Goal: Task Accomplishment & Management: Use online tool/utility

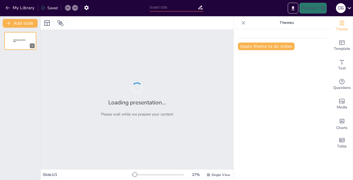
type input "Atención Primaria en Salud: Integración de Servicios para el Bienestar Comunita…"
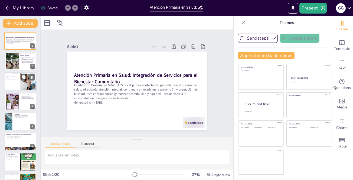
click at [18, 78] on p "Enfoque integral de salud." at bounding box center [12, 78] width 13 height 1
type textarea "La atención a lo largo de todas las etapas de la vida es fundamental para garan…"
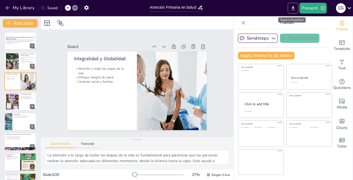
click at [293, 6] on icon "Export to PowerPoint" at bounding box center [293, 8] width 6 height 6
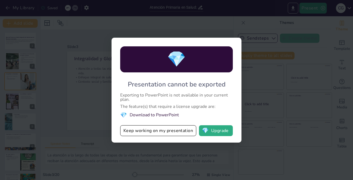
click at [146, 115] on li "💎 Download to PowerPoint" at bounding box center [176, 114] width 113 height 7
click at [108, 102] on div "💎 Presentation cannot be exported Exporting to PowerPoint is not available in y…" at bounding box center [176, 90] width 353 height 180
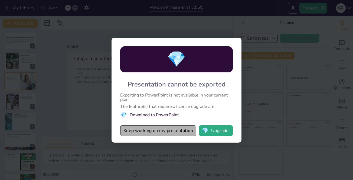
click at [140, 133] on button "Keep working on my presentation" at bounding box center [158, 130] width 76 height 11
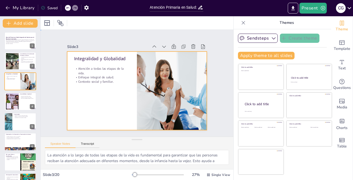
click at [85, 50] on div at bounding box center [144, 85] width 118 height 157
click at [171, 107] on icon at bounding box center [173, 109] width 5 height 5
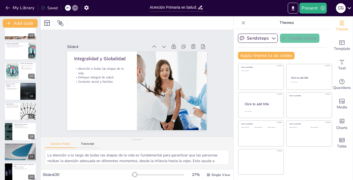
scroll to position [257, 0]
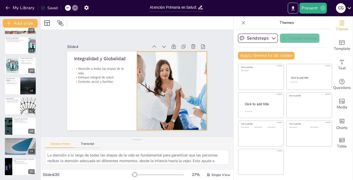
click at [154, 82] on div at bounding box center [163, 107] width 141 height 127
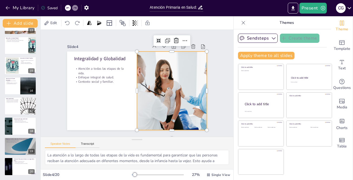
click at [168, 80] on div at bounding box center [122, 116] width 101 height 132
click at [168, 80] on div at bounding box center [151, 115] width 133 height 141
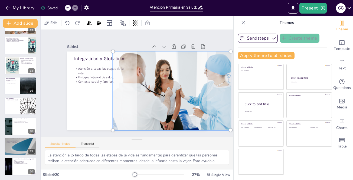
click at [161, 77] on div at bounding box center [129, 118] width 85 height 125
click at [161, 77] on div at bounding box center [141, 47] width 98 height 133
click at [161, 77] on div at bounding box center [130, 48] width 128 height 148
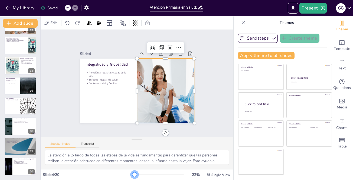
scroll to position [2, 0]
click at [132, 172] on div at bounding box center [134, 174] width 4 height 4
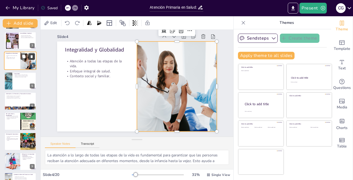
scroll to position [0, 0]
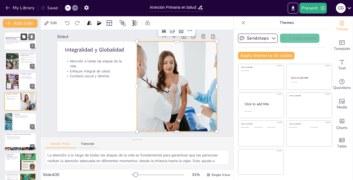
click at [22, 39] on button at bounding box center [24, 36] width 6 height 6
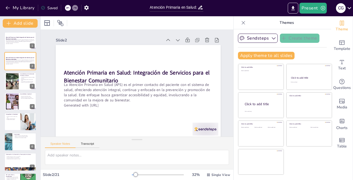
click at [178, 39] on icon at bounding box center [177, 39] width 5 height 5
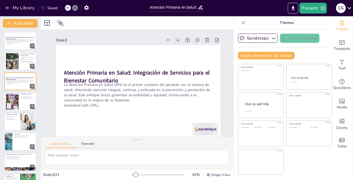
click at [178, 39] on icon at bounding box center [177, 39] width 5 height 5
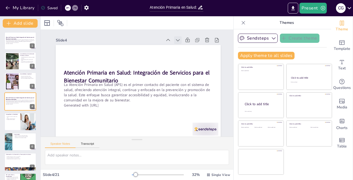
click at [127, 137] on icon at bounding box center [122, 140] width 7 height 7
click at [0, 0] on icon at bounding box center [0, 0] width 0 height 0
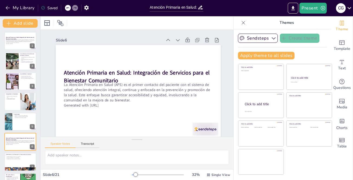
click at [124, 30] on icon at bounding box center [119, 25] width 7 height 7
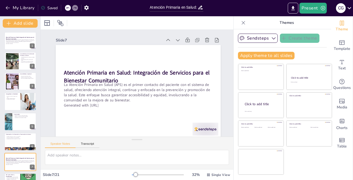
click at [154, 29] on icon at bounding box center [150, 25] width 7 height 7
click at [0, 0] on icon at bounding box center [0, 0] width 0 height 0
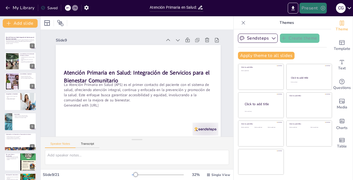
click at [312, 8] on button "Present" at bounding box center [312, 8] width 27 height 11
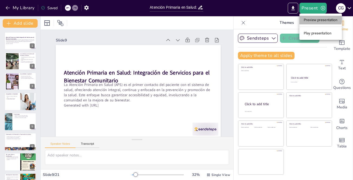
click at [314, 19] on li "Preview presentation" at bounding box center [320, 20] width 43 height 9
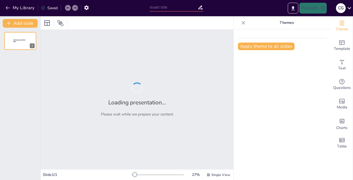
type input "Atención Primaria en Salud: Integración de Servicios para el Bienestar Comunita…"
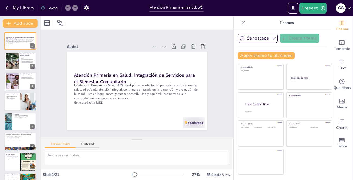
click at [242, 22] on icon at bounding box center [244, 23] width 4 height 4
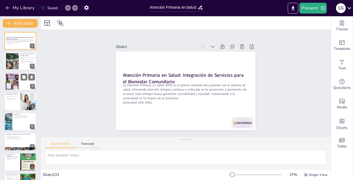
click at [15, 81] on div at bounding box center [12, 81] width 29 height 17
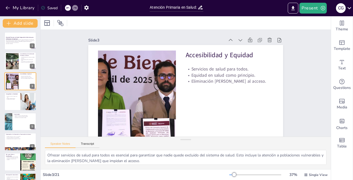
drag, startPoint x: 324, startPoint y: 65, endPoint x: 324, endPoint y: 71, distance: 5.7
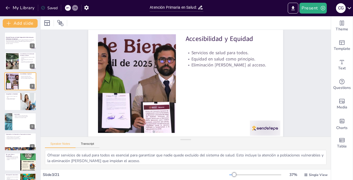
scroll to position [17, 0]
click at [16, 99] on p "Contexto social y familiar." at bounding box center [12, 99] width 13 height 1
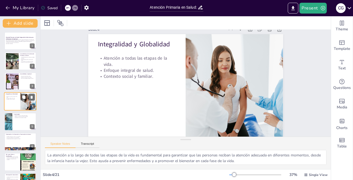
scroll to position [27, 0]
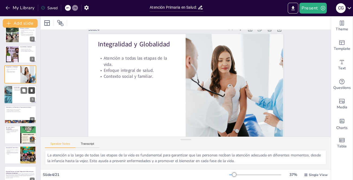
click at [30, 92] on icon at bounding box center [32, 90] width 4 height 4
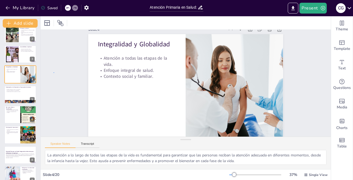
click at [54, 72] on div "Slide 1 Atención Primaria en Salud: Integración de Servicios para el Bienestar …" at bounding box center [186, 81] width 290 height 125
click at [10, 92] on p "Empoderamiento de las personas en salud." at bounding box center [20, 91] width 29 height 1
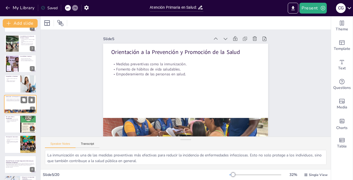
scroll to position [6, 0]
click at [12, 124] on div at bounding box center [20, 124] width 32 height 18
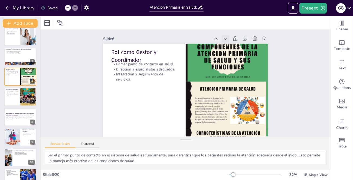
click at [227, 40] on icon at bounding box center [230, 43] width 6 height 6
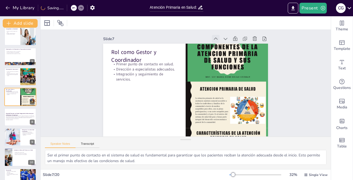
click at [214, 36] on icon at bounding box center [215, 38] width 5 height 5
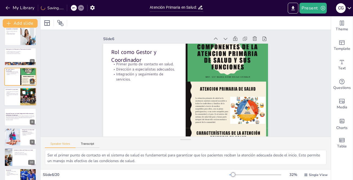
click at [9, 99] on div at bounding box center [20, 97] width 32 height 18
type textarea "Involucrar a la comunidad en la toma de decisiones sobre salud es esencial para…"
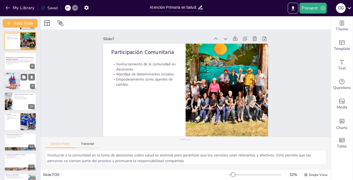
scroll to position [121, 0]
click at [11, 63] on p "Generated with [URL]" at bounding box center [20, 63] width 29 height 1
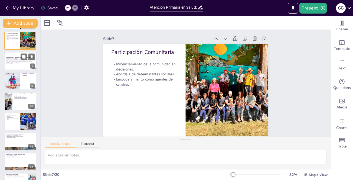
scroll to position [0, 0]
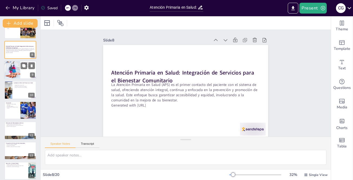
click at [9, 70] on div at bounding box center [12, 70] width 32 height 18
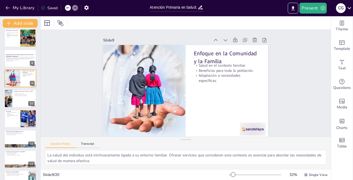
scroll to position [125, 0]
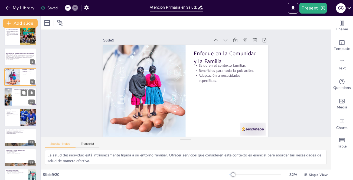
click at [13, 100] on div at bounding box center [20, 97] width 32 height 18
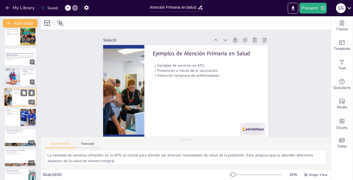
scroll to position [118, 0]
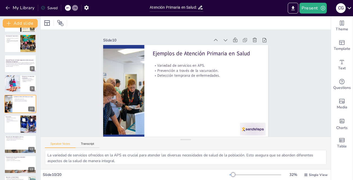
click at [10, 125] on div at bounding box center [20, 124] width 32 height 18
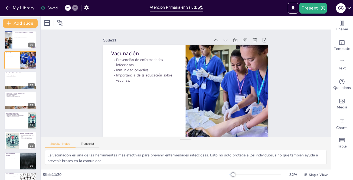
scroll to position [184, 0]
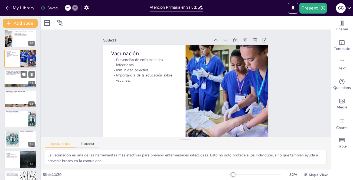
click at [9, 79] on div at bounding box center [20, 78] width 32 height 18
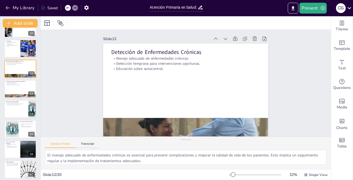
scroll to position [200, 0]
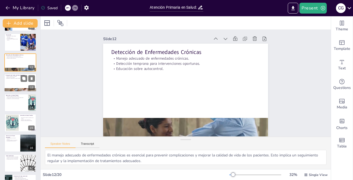
click at [19, 84] on div at bounding box center [20, 82] width 32 height 18
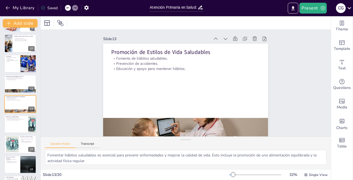
scroll to position [6, 0]
click at [8, 126] on div at bounding box center [20, 124] width 32 height 18
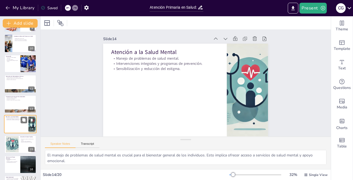
scroll to position [0, 0]
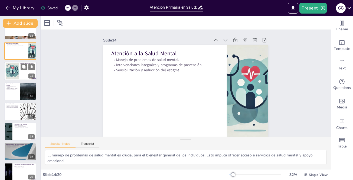
click at [13, 73] on div at bounding box center [12, 71] width 29 height 17
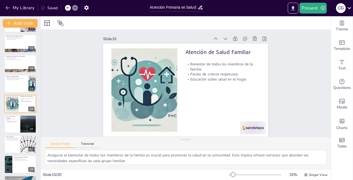
scroll to position [6, 0]
click at [13, 124] on div at bounding box center [20, 124] width 32 height 18
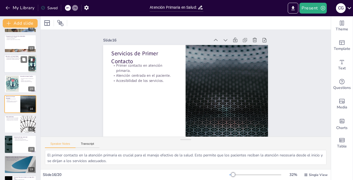
scroll to position [257, 0]
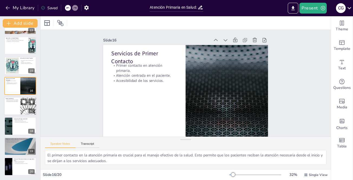
click at [12, 106] on div at bounding box center [20, 106] width 32 height 18
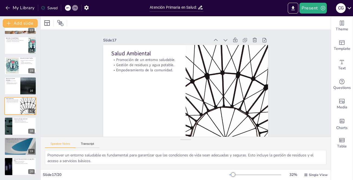
scroll to position [6, 0]
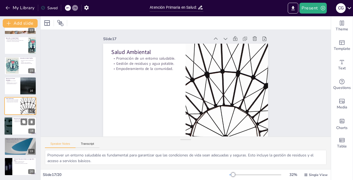
click at [17, 129] on div at bounding box center [20, 126] width 32 height 18
type textarea "La atención materno-infantil es crucial para garantizar la salud de las madres …"
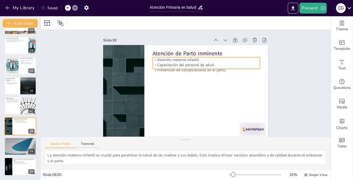
click at [175, 61] on p "Atención materno-infantil." at bounding box center [206, 59] width 107 height 5
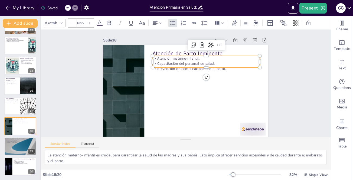
type input "32"
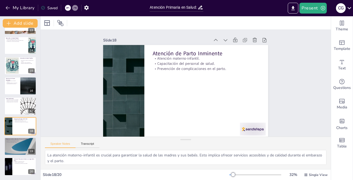
scroll to position [6, 0]
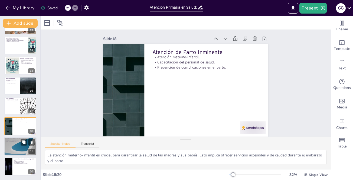
click at [11, 147] on div at bounding box center [20, 146] width 32 height 18
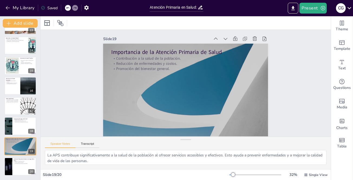
scroll to position [0, 0]
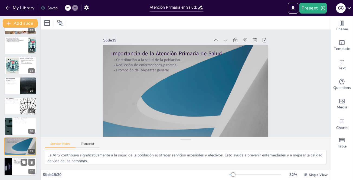
click at [11, 167] on div at bounding box center [8, 166] width 32 height 18
type textarea "La atención a lo largo de la vida es fundamental para garantizar que se aborden…"
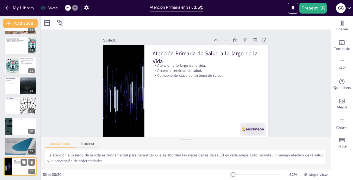
scroll to position [6, 0]
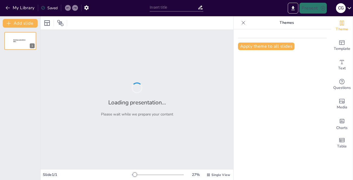
type input "Atención Primaria en Salud: Integración de Servicios para el Bienestar Comunita…"
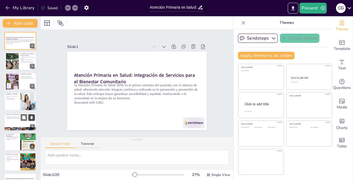
click at [32, 116] on icon at bounding box center [32, 117] width 2 height 3
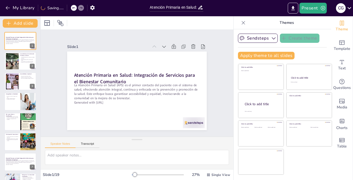
drag, startPoint x: 74, startPoint y: 6, endPoint x: 73, endPoint y: 9, distance: 3.3
click at [74, 6] on div at bounding box center [74, 8] width 6 height 6
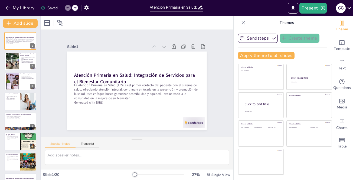
click at [68, 8] on icon at bounding box center [67, 7] width 3 height 3
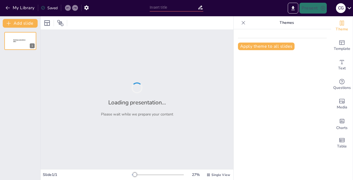
type input "Atención Integral a lo Largo de la Vida: Un Enfoque en la Salud Primaria"
type input "New Sendsteps"
type input "Atención Primaria en Salud: [PERSON_NAME] Fundamental del Sistema Sanitario"
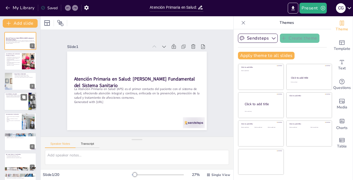
click at [12, 103] on div at bounding box center [20, 101] width 32 height 18
type textarea "La eliminación de barreras es esencial para que todos los individuos puedan acc…"
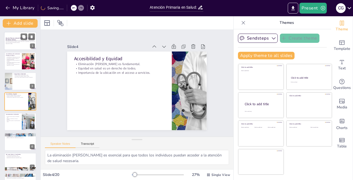
click at [10, 46] on div at bounding box center [20, 41] width 32 height 18
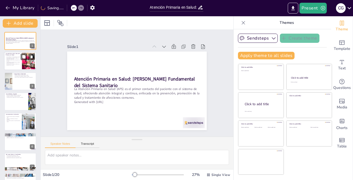
click at [6, 62] on p "Coordinación es esencial para el manejo adecuado de la salud." at bounding box center [13, 62] width 15 height 2
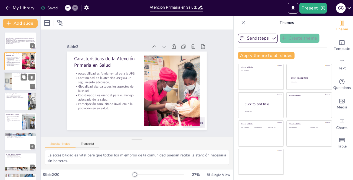
click at [7, 80] on div at bounding box center [8, 81] width 32 height 18
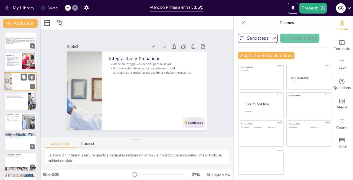
scroll to position [27, 0]
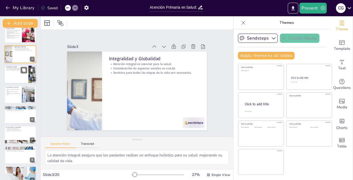
click at [11, 71] on div at bounding box center [20, 74] width 32 height 18
type textarea "La eliminación de barreras es esencial para que todos los individuos puedan acc…"
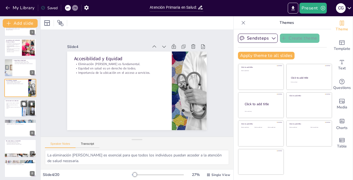
scroll to position [0, 0]
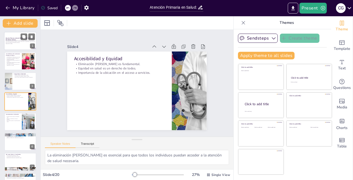
click at [15, 41] on p "La Atención Primaria en Salud (APS) es el primer contacto del paciente con el s…" at bounding box center [20, 41] width 29 height 3
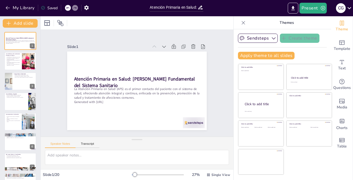
click at [136, 175] on div at bounding box center [158, 174] width 52 height 4
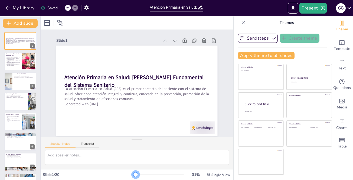
click at [132, 175] on div at bounding box center [158, 174] width 52 height 4
click at [217, 175] on span "Single View" at bounding box center [220, 174] width 19 height 4
click at [216, 164] on span "List View" at bounding box center [210, 162] width 28 height 5
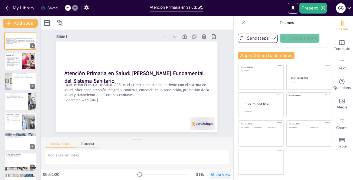
click at [216, 173] on span "List View" at bounding box center [223, 174] width 15 height 4
click at [217, 154] on span "Single View" at bounding box center [212, 151] width 25 height 5
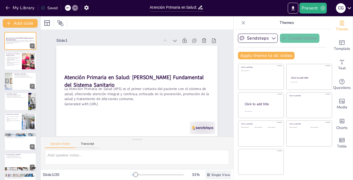
click at [211, 175] on span "Single View" at bounding box center [220, 174] width 19 height 4
click at [207, 162] on span "List View" at bounding box center [210, 162] width 28 height 5
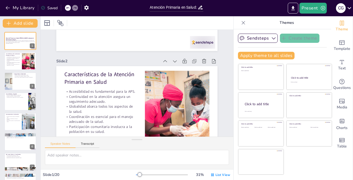
type textarea "La accesibilidad es vital para que todos los miembros de la comunidad puedan re…"
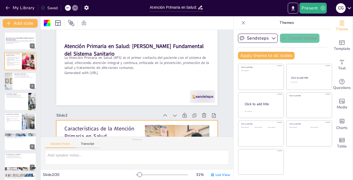
scroll to position [0, 0]
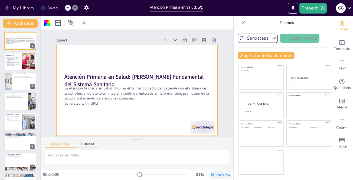
click at [210, 175] on div "List View" at bounding box center [221, 174] width 22 height 9
click at [211, 151] on span "Single View" at bounding box center [212, 151] width 25 height 5
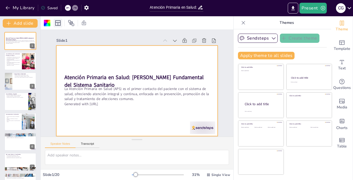
click at [59, 24] on icon at bounding box center [58, 23] width 6 height 6
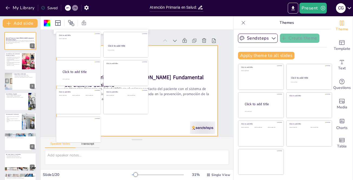
click at [106, 22] on div at bounding box center [137, 22] width 193 height 13
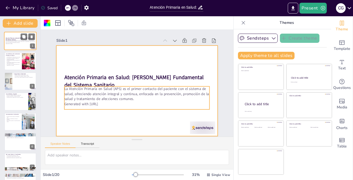
click at [11, 44] on div "La Atención Primaria en Salud (APS) es el primer contacto del paciente con el s…" at bounding box center [20, 42] width 29 height 5
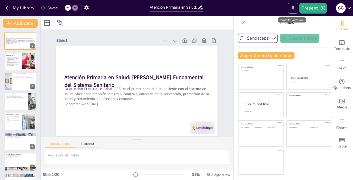
click at [295, 8] on icon "Export to PowerPoint" at bounding box center [293, 8] width 6 height 6
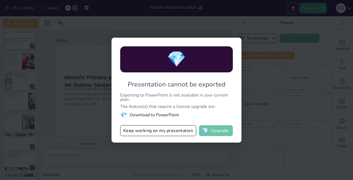
click at [219, 131] on button "💎 Upgrade" at bounding box center [216, 130] width 34 height 11
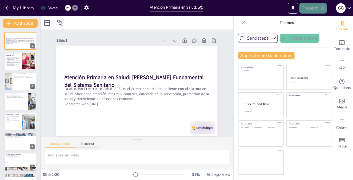
click at [315, 9] on button "Present" at bounding box center [312, 8] width 27 height 11
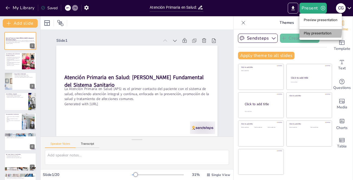
click at [309, 31] on li "Play presentation" at bounding box center [320, 33] width 43 height 9
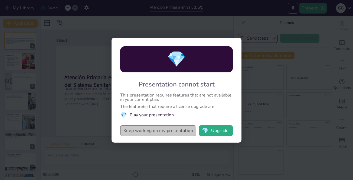
click at [160, 131] on button "Keep working on my presentation" at bounding box center [158, 130] width 76 height 11
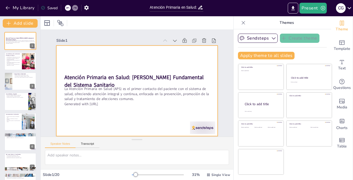
scroll to position [4, 0]
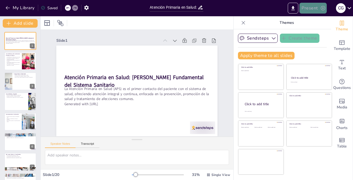
click at [309, 9] on button "Present" at bounding box center [312, 8] width 27 height 11
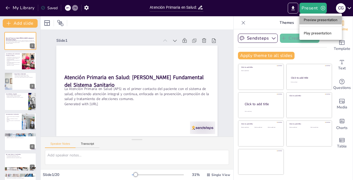
click at [305, 19] on li "Preview presentation" at bounding box center [320, 20] width 43 height 9
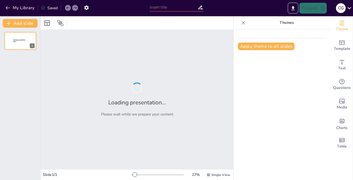
type input "Atención Primaria en Salud: [PERSON_NAME] Fundamental del Sistema Sanitario"
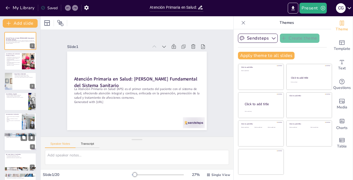
click at [11, 135] on p "Prevención es clave para la salud pública." at bounding box center [20, 135] width 29 height 1
type textarea "La prevención es fundamental para reducir la carga de enfermedades en la poblac…"
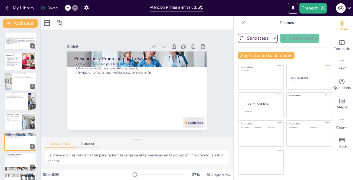
scroll to position [38, 0]
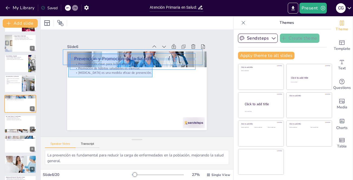
drag, startPoint x: 145, startPoint y: 75, endPoint x: 68, endPoint y: 54, distance: 80.1
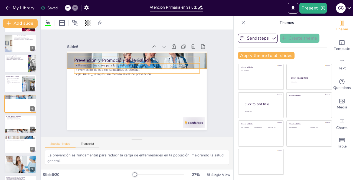
click at [91, 57] on p "Prevención y Promoción de la Salud" at bounding box center [140, 59] width 126 height 19
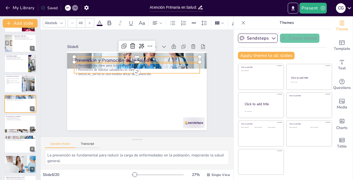
click at [78, 66] on p "Promoción de hábitos saludables es esencial." at bounding box center [138, 69] width 125 height 17
type input "32"
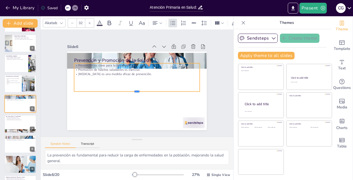
drag, startPoint x: 126, startPoint y: 72, endPoint x: 126, endPoint y: 90, distance: 18.1
click at [126, 91] on div at bounding box center [137, 93] width 126 height 4
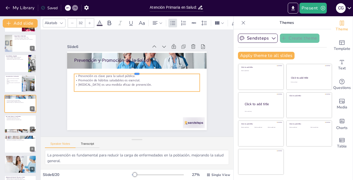
drag, startPoint x: 116, startPoint y: 61, endPoint x: 116, endPoint y: 71, distance: 10.6
click at [116, 71] on div at bounding box center [138, 71] width 125 height 17
click at [110, 59] on div "Prevención y Promoción de la Salud Prevención es clave para la salud pública. P…" at bounding box center [140, 51] width 139 height 15
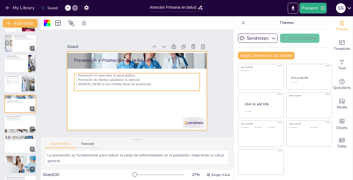
click at [107, 80] on p "[MEDICAL_DATA] es una medida eficaz de prevención." at bounding box center [136, 84] width 125 height 18
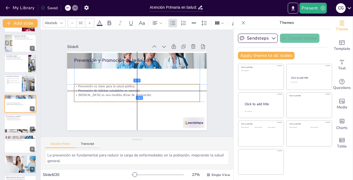
drag, startPoint x: 109, startPoint y: 85, endPoint x: 109, endPoint y: 96, distance: 10.6
click at [109, 96] on div "Prevención es clave para la salud pública. Promoción de hábitos saludables es e…" at bounding box center [136, 92] width 127 height 31
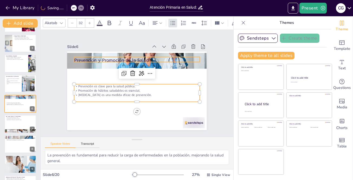
click at [109, 58] on p "Prevención y Promoción de la Salud" at bounding box center [140, 59] width 126 height 19
type input "48"
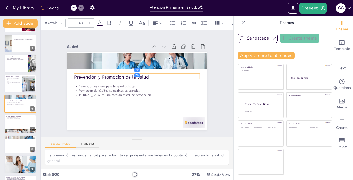
drag, startPoint x: 109, startPoint y: 58, endPoint x: 109, endPoint y: 76, distance: 18.1
click at [109, 76] on p "Prevención y Promoción de la Salud" at bounding box center [138, 76] width 126 height 19
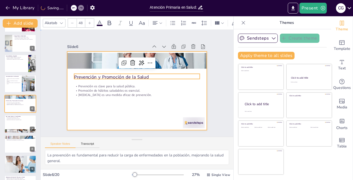
click at [154, 117] on div at bounding box center [137, 90] width 140 height 79
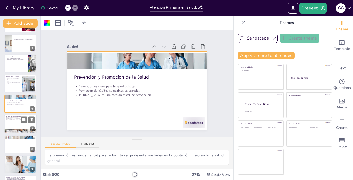
click at [12, 121] on div at bounding box center [20, 124] width 32 height 18
type textarea "Ser el primer punto de contacto permite a la APS evaluar y dirigir adecuadament…"
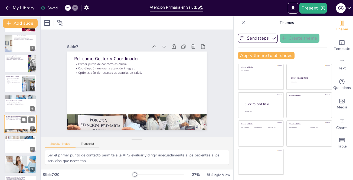
scroll to position [58, 0]
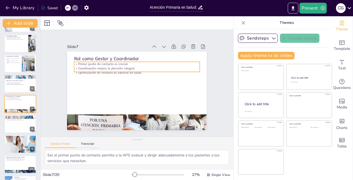
click at [143, 64] on p "Coordinación mejora la atención integral." at bounding box center [138, 69] width 125 height 18
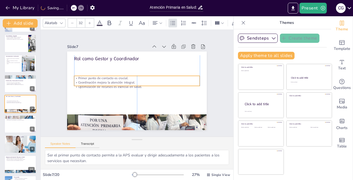
drag, startPoint x: 143, startPoint y: 63, endPoint x: 144, endPoint y: 78, distance: 15.2
click at [144, 78] on p "Coordinación mejora la atención integral." at bounding box center [136, 83] width 125 height 18
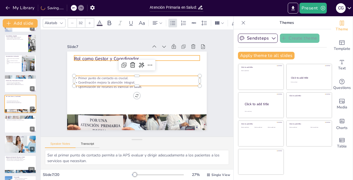
click at [106, 57] on p "Rol como Gestor y Coordinador" at bounding box center [140, 59] width 126 height 20
type input "48"
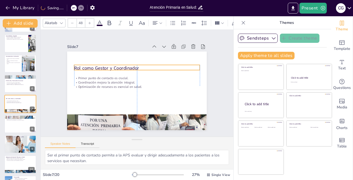
drag, startPoint x: 107, startPoint y: 55, endPoint x: 107, endPoint y: 65, distance: 9.5
click at [107, 65] on p "Rol como Gestor y Coordinador" at bounding box center [140, 68] width 124 height 32
click at [14, 123] on div at bounding box center [20, 124] width 32 height 18
type textarea "El empoderamiento de la comunidad permite que las personas tomen decisiones inf…"
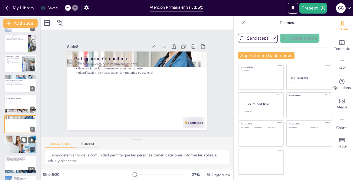
scroll to position [78, 0]
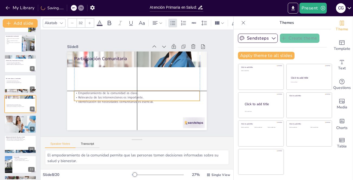
drag, startPoint x: 93, startPoint y: 66, endPoint x: 92, endPoint y: 93, distance: 27.1
click at [92, 96] on p "Relevancia de las intervenciones es importante." at bounding box center [135, 97] width 125 height 17
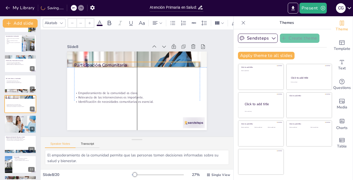
type input "48"
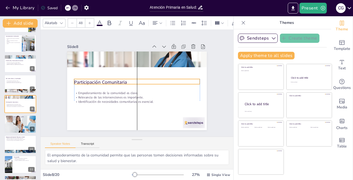
drag, startPoint x: 93, startPoint y: 68, endPoint x: 93, endPoint y: 80, distance: 12.2
click at [93, 80] on p "Participación Comunitaria" at bounding box center [138, 82] width 122 height 45
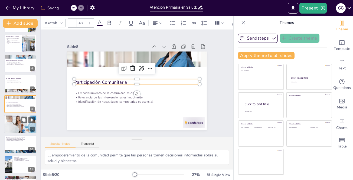
click at [12, 127] on div at bounding box center [20, 124] width 32 height 22
type textarea "La salud de un individuo no puede ser separada de su contexto familiar, lo que …"
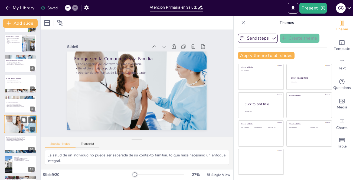
scroll to position [98, 0]
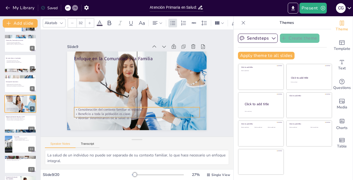
drag, startPoint x: 100, startPoint y: 66, endPoint x: 100, endPoint y: 111, distance: 44.4
click at [99, 111] on p "Beneficio a toda la población es clave." at bounding box center [133, 113] width 125 height 17
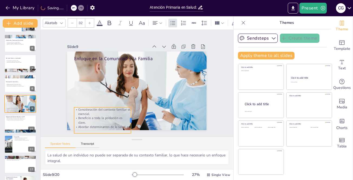
drag, startPoint x: 195, startPoint y: 110, endPoint x: 127, endPoint y: 111, distance: 68.8
click at [127, 111] on div at bounding box center [129, 119] width 7 height 26
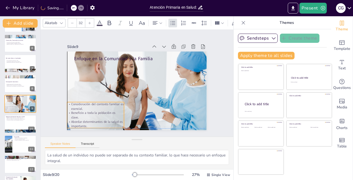
drag, startPoint x: 81, startPoint y: 109, endPoint x: 77, endPoint y: 102, distance: 7.9
click at [77, 102] on p "Consideración del contexto familiar es esencial." at bounding box center [90, 93] width 57 height 26
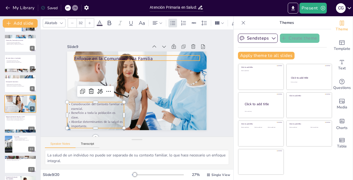
click at [105, 56] on p "Enfoque en la Comunidad y la Familia" at bounding box center [140, 58] width 126 height 19
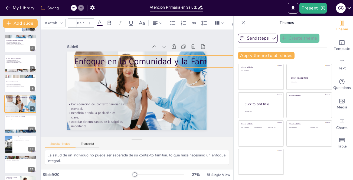
drag, startPoint x: 196, startPoint y: 58, endPoint x: 186, endPoint y: 62, distance: 10.9
click at [186, 62] on div "Enfoque en la Comunidad y la Familia Consideración del contexto familiar es ese…" at bounding box center [135, 91] width 153 height 106
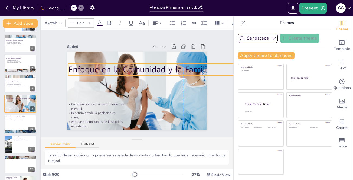
drag, startPoint x: 191, startPoint y: 57, endPoint x: 155, endPoint y: 68, distance: 37.8
click at [187, 65] on p "Enfoque en la Comunidad y la Familia" at bounding box center [184, 74] width 230 height 36
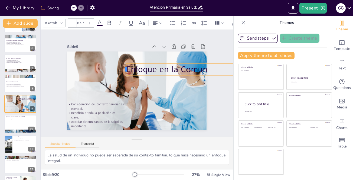
drag, startPoint x: 70, startPoint y: 66, endPoint x: 121, endPoint y: 66, distance: 51.4
click at [124, 66] on div at bounding box center [127, 66] width 7 height 13
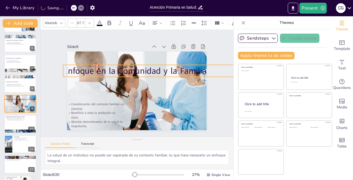
drag, startPoint x: 142, startPoint y: 63, endPoint x: 79, endPoint y: 64, distance: 62.8
click at [79, 65] on p "Enfoque en la Comunidad y la Familia" at bounding box center [149, 71] width 172 height 12
click at [68, 8] on icon at bounding box center [67, 7] width 3 height 3
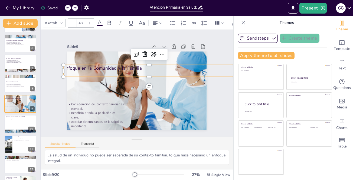
click at [118, 69] on span "Enfoque en la Comunidad y la Familia" at bounding box center [104, 64] width 79 height 14
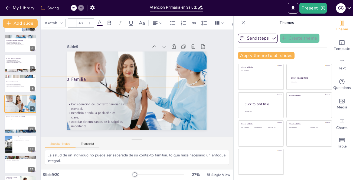
drag, startPoint x: 159, startPoint y: 67, endPoint x: 104, endPoint y: 78, distance: 56.3
click at [104, 78] on p "Enfoque en la Comunidad y la Familia" at bounding box center [93, 74] width 171 height 24
type input "87.7"
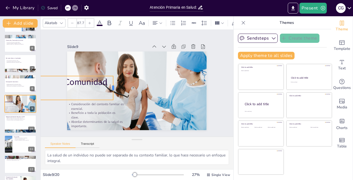
drag, startPoint x: 178, startPoint y: 80, endPoint x: 97, endPoint y: 79, distance: 80.4
click at [112, 79] on div at bounding box center [115, 85] width 7 height 24
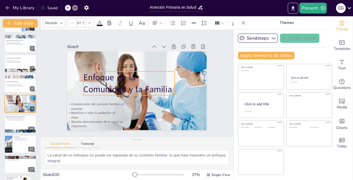
drag, startPoint x: 107, startPoint y: 80, endPoint x: 149, endPoint y: 75, distance: 42.0
click at [149, 75] on p "Enfoque en la Comunidad y la Familia" at bounding box center [128, 83] width 91 height 24
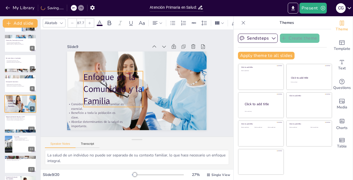
drag, startPoint x: 170, startPoint y: 82, endPoint x: 139, endPoint y: 80, distance: 31.7
click at [139, 80] on div at bounding box center [144, 91] width 12 height 36
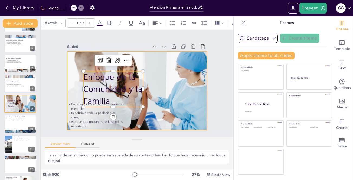
click at [164, 65] on div at bounding box center [136, 90] width 149 height 107
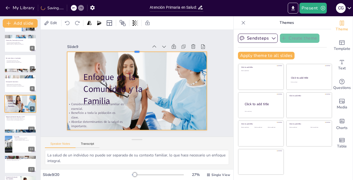
click at [133, 49] on div at bounding box center [144, 50] width 138 height 33
click at [87, 84] on span "Enfoque en la Comunidad y la Familia" at bounding box center [110, 76] width 63 height 42
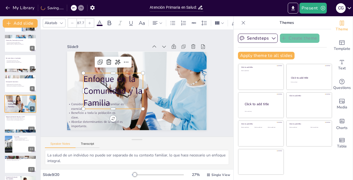
click at [107, 74] on span "Enfoque en la Comunidad y la Familia" at bounding box center [111, 87] width 61 height 38
click at [107, 77] on span "Enfoque en la Comunidad y la Familia" at bounding box center [110, 82] width 63 height 40
click at [107, 77] on span "Enfoque en la Comunidad y la Familia" at bounding box center [112, 90] width 59 height 35
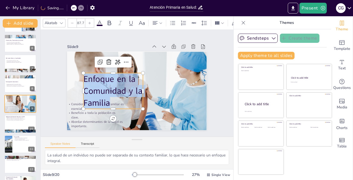
click at [107, 77] on span "Enfoque en la Comunidad y la Familia" at bounding box center [111, 87] width 61 height 38
click at [72, 21] on icon at bounding box center [72, 22] width 3 height 3
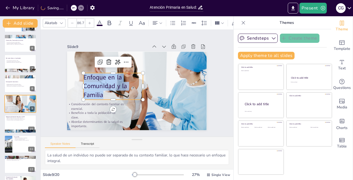
click at [72, 21] on icon at bounding box center [72, 22] width 3 height 3
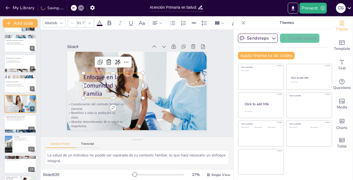
click at [72, 21] on icon at bounding box center [72, 22] width 3 height 3
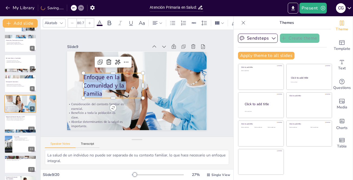
click at [72, 21] on icon at bounding box center [72, 22] width 3 height 3
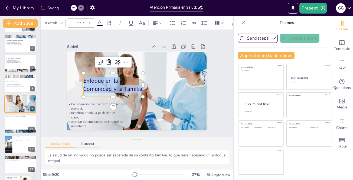
click at [72, 21] on icon at bounding box center [72, 22] width 3 height 3
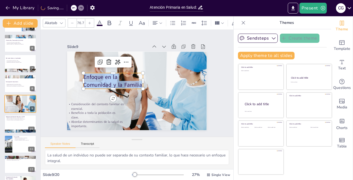
click at [72, 21] on icon at bounding box center [72, 22] width 3 height 3
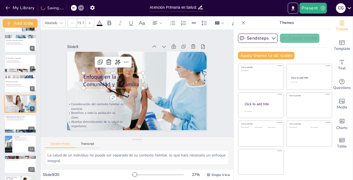
click at [72, 21] on icon at bounding box center [72, 22] width 3 height 3
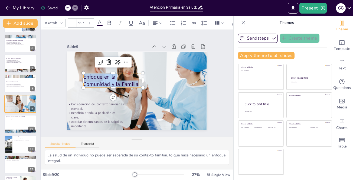
click at [72, 21] on icon at bounding box center [72, 22] width 3 height 3
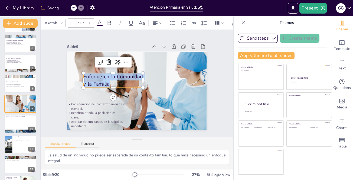
click at [72, 21] on icon at bounding box center [72, 22] width 3 height 3
type input "68.7"
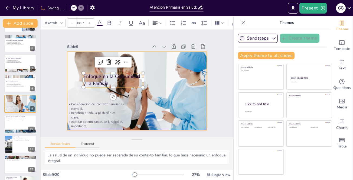
click at [159, 102] on div at bounding box center [135, 91] width 156 height 120
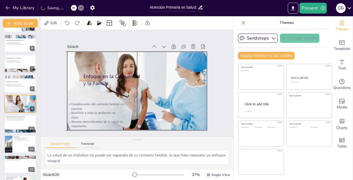
click at [98, 70] on div at bounding box center [136, 90] width 149 height 107
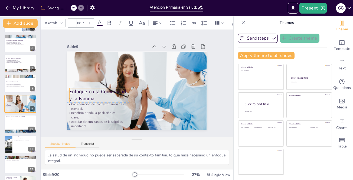
drag, startPoint x: 97, startPoint y: 73, endPoint x: 83, endPoint y: 87, distance: 19.7
click at [83, 87] on span "Enfoque en la Comunidad y la Familia" at bounding box center [97, 89] width 58 height 16
drag, startPoint x: 125, startPoint y: 93, endPoint x: 119, endPoint y: 93, distance: 5.2
click at [120, 93] on div at bounding box center [123, 92] width 7 height 15
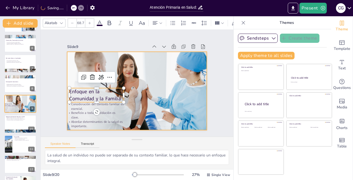
click at [168, 73] on div at bounding box center [136, 90] width 149 height 107
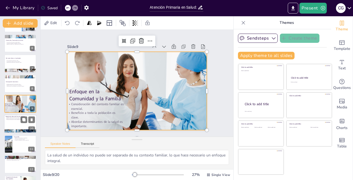
click at [12, 121] on div at bounding box center [20, 124] width 32 height 18
type textarea "La vacunación es una de las medidas más efectivas para prevenir enfermedades y …"
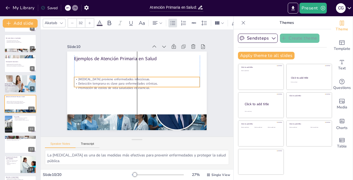
click at [121, 82] on p "Detección temprana es clave para enfermedades crónicas." at bounding box center [137, 83] width 126 height 4
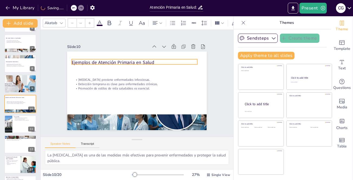
type input "48"
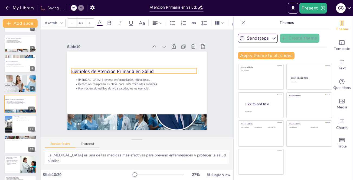
drag, startPoint x: 102, startPoint y: 55, endPoint x: 99, endPoint y: 68, distance: 13.3
click at [99, 67] on p "Ejemplos de Atención Primaria en Salud" at bounding box center [136, 71] width 124 height 32
click at [15, 125] on div at bounding box center [20, 124] width 32 height 18
type textarea "La vacunación no solo protege a individuos, sino que también contribuye a la sa…"
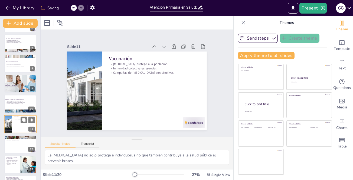
scroll to position [138, 0]
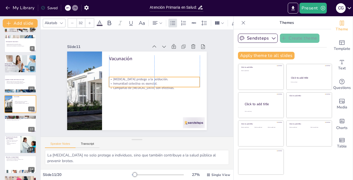
drag, startPoint x: 124, startPoint y: 66, endPoint x: 123, endPoint y: 81, distance: 15.2
click at [123, 81] on p "Inmunidad colectiva es esencial." at bounding box center [154, 87] width 90 height 23
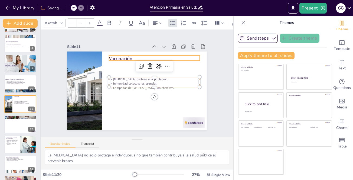
type input "48"
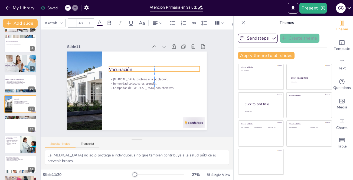
drag, startPoint x: 119, startPoint y: 57, endPoint x: 118, endPoint y: 68, distance: 10.9
click at [118, 68] on p "Vacunación" at bounding box center [157, 73] width 90 height 25
click at [16, 122] on div at bounding box center [20, 124] width 32 height 18
type textarea "La detección temprana de enfermedades crónicas permite un mejor manejo y contro…"
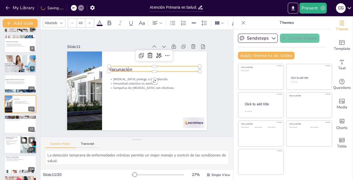
scroll to position [159, 0]
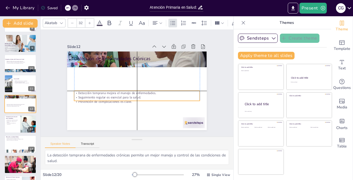
drag, startPoint x: 95, startPoint y: 65, endPoint x: 95, endPoint y: 93, distance: 27.9
click at [95, 93] on div "Detección temprana mejora el manejo de enfermedades. Seguimiento regular es ese…" at bounding box center [135, 97] width 126 height 26
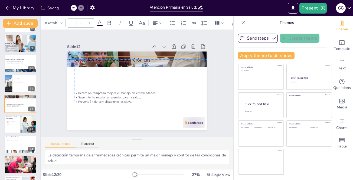
type input "48"
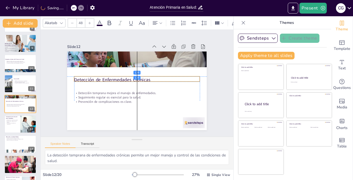
drag, startPoint x: 96, startPoint y: 54, endPoint x: 96, endPoint y: 75, distance: 21.1
click at [96, 75] on p "Detección de Enfermedades Crónicas" at bounding box center [137, 80] width 126 height 20
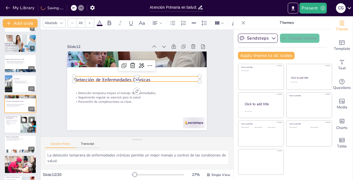
click at [13, 123] on p "Prevención de accidentes es importante." at bounding box center [12, 123] width 13 height 2
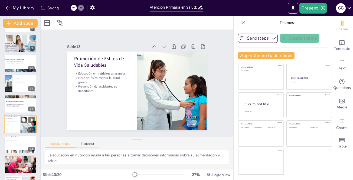
scroll to position [179, 0]
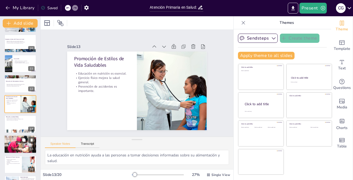
drag, startPoint x: 11, startPoint y: 124, endPoint x: 15, endPoint y: 122, distance: 4.6
click at [11, 124] on div at bounding box center [20, 124] width 32 height 18
type textarea "La atención a la salud mental es fundamental para el bienestar general y debe s…"
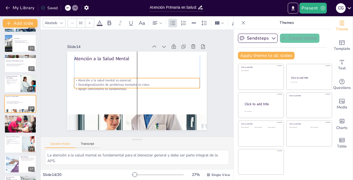
drag, startPoint x: 93, startPoint y: 63, endPoint x: 96, endPoint y: 72, distance: 9.4
click at [93, 80] on p "Atención a la salud mental es esencial." at bounding box center [137, 80] width 126 height 4
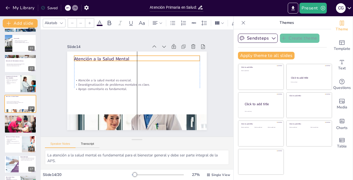
type input "48"
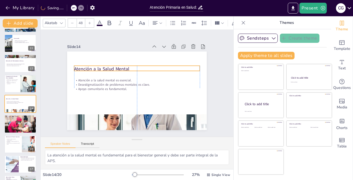
drag, startPoint x: 100, startPoint y: 56, endPoint x: 99, endPoint y: 66, distance: 10.4
click at [99, 66] on p "Atención a la Salud Mental" at bounding box center [140, 69] width 124 height 32
click at [10, 125] on div at bounding box center [20, 124] width 32 height 22
type textarea "La atención prenatal es fundamental para asegurar el bienestar de las madres y …"
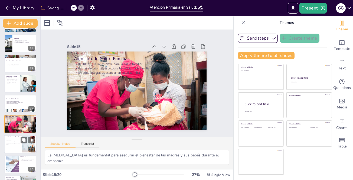
scroll to position [219, 0]
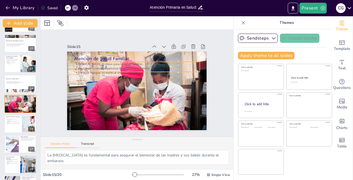
click at [89, 63] on div "Atención prenatal es clave para la salud familiar. Pautas de crianza respetuosa…" at bounding box center [138, 68] width 126 height 26
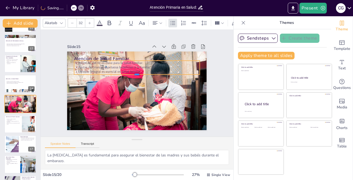
drag, startPoint x: 116, startPoint y: 68, endPoint x: 116, endPoint y: 72, distance: 3.8
click at [116, 72] on div at bounding box center [137, 76] width 125 height 17
click at [144, 70] on p "Enfoque integral es esencial en salud familiar." at bounding box center [138, 71] width 125 height 17
click at [144, 69] on p "Enfoque integral es esencial en salud familiar." at bounding box center [138, 71] width 125 height 17
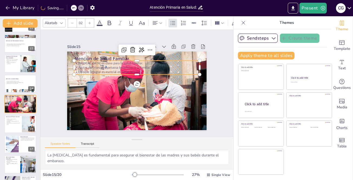
click at [144, 70] on p "Enfoque integral es esencial en salud familiar." at bounding box center [137, 72] width 126 height 4
click at [144, 69] on p "Enfoque integral es esencial en salud familiar." at bounding box center [138, 72] width 125 height 18
click at [144, 69] on p "Enfoque integral es esencial en salud familiar." at bounding box center [138, 71] width 125 height 17
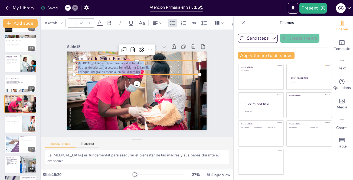
drag, startPoint x: 144, startPoint y: 69, endPoint x: 70, endPoint y: 61, distance: 74.7
click at [70, 61] on div "Atención de Salud Familiar Atención prenatal es clave para la salud familiar. P…" at bounding box center [136, 90] width 147 height 93
click at [103, 21] on icon at bounding box center [99, 23] width 6 height 6
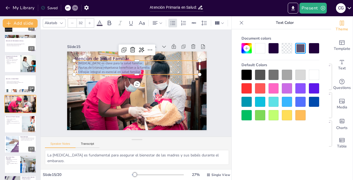
click at [244, 74] on div at bounding box center [246, 75] width 10 height 10
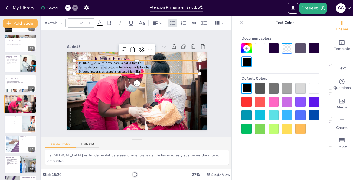
click at [245, 88] on div at bounding box center [246, 88] width 10 height 10
drag, startPoint x: 247, startPoint y: 61, endPoint x: 195, endPoint y: 73, distance: 53.9
click at [247, 61] on div at bounding box center [246, 62] width 10 height 10
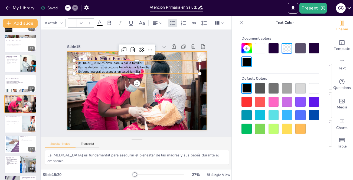
click at [165, 82] on div at bounding box center [136, 90] width 148 height 107
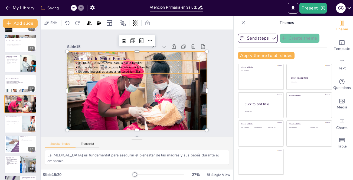
click at [114, 66] on span "Pautas de crianza respetuosa benefician a la familia." at bounding box center [116, 65] width 72 height 12
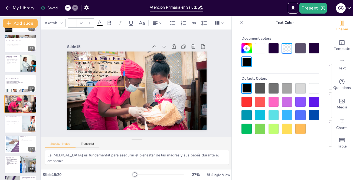
drag, startPoint x: 195, startPoint y: 66, endPoint x: 120, endPoint y: 68, distance: 75.6
click at [124, 68] on div at bounding box center [129, 71] width 10 height 26
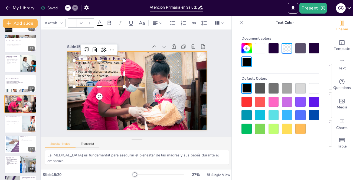
click at [140, 69] on div at bounding box center [136, 90] width 149 height 107
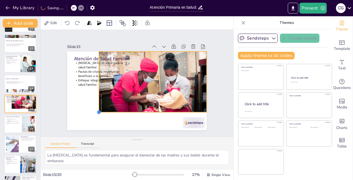
drag, startPoint x: 65, startPoint y: 127, endPoint x: 123, endPoint y: 110, distance: 61.3
click at [123, 110] on div "Atención de Salud Familiar Atención prenatal es clave para la salud familiar. P…" at bounding box center [136, 90] width 147 height 93
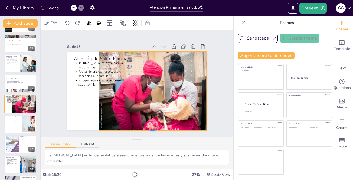
drag, startPoint x: 149, startPoint y: 110, endPoint x: 152, endPoint y: 128, distance: 18.3
click at [152, 130] on div at bounding box center [153, 132] width 108 height 4
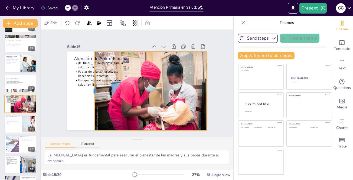
drag, startPoint x: 102, startPoint y: 89, endPoint x: 111, endPoint y: 95, distance: 10.5
click at [90, 95] on div at bounding box center [91, 82] width 21 height 78
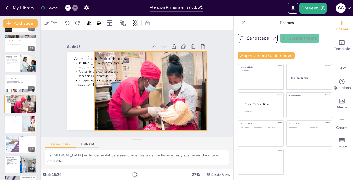
click at [118, 94] on div at bounding box center [152, 94] width 137 height 113
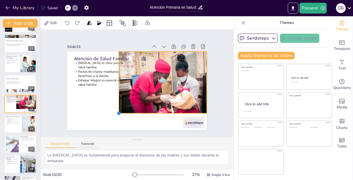
drag, startPoint x: 90, startPoint y: 128, endPoint x: 162, endPoint y: 110, distance: 74.1
click at [143, 111] on div "Atención de Salud Familiar Atención prenatal es clave para la salud familiar. P…" at bounding box center [137, 90] width 140 height 79
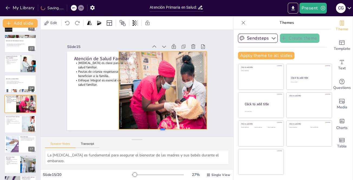
drag, startPoint x: 159, startPoint y: 111, endPoint x: 159, endPoint y: 127, distance: 16.0
click at [159, 127] on div at bounding box center [158, 134] width 88 height 14
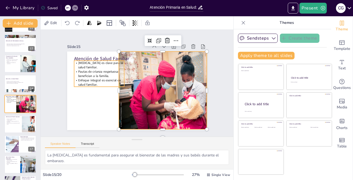
click at [105, 72] on span "Pautas de crianza respetuosa benefician a la familia." at bounding box center [101, 64] width 41 height 15
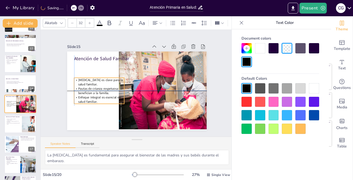
drag, startPoint x: 90, startPoint y: 74, endPoint x: 94, endPoint y: 75, distance: 3.8
click at [90, 93] on div "Atención prenatal es clave para la salud familiar. Pautas de crianza respetuosa…" at bounding box center [98, 83] width 54 height 36
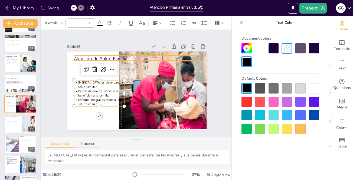
type input "48"
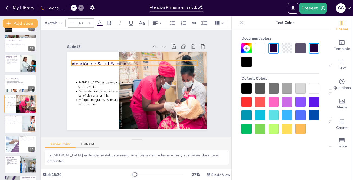
drag, startPoint x: 95, startPoint y: 56, endPoint x: 94, endPoint y: 63, distance: 7.2
click at [93, 61] on p "Atención de Salud Familiar" at bounding box center [137, 64] width 126 height 20
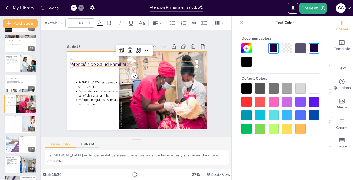
click at [108, 70] on div at bounding box center [136, 90] width 147 height 93
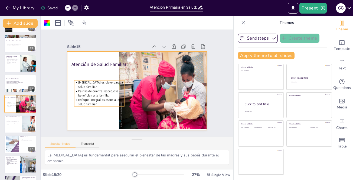
click at [113, 91] on span "Pautas de crianza respetuosa benefician a la familia." at bounding box center [97, 89] width 41 height 12
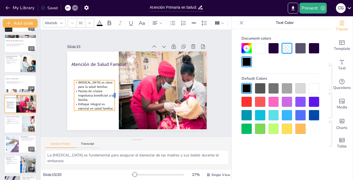
drag, startPoint x: 120, startPoint y: 91, endPoint x: 111, endPoint y: 91, distance: 9.5
click at [112, 91] on div at bounding box center [116, 93] width 8 height 31
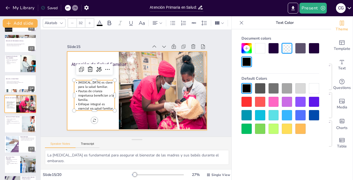
click at [108, 118] on div at bounding box center [135, 91] width 153 height 106
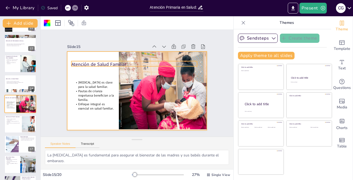
click at [99, 62] on p "Atención de Salud Familiar" at bounding box center [136, 64] width 126 height 20
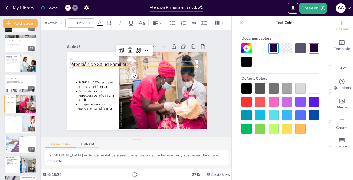
type input "48"
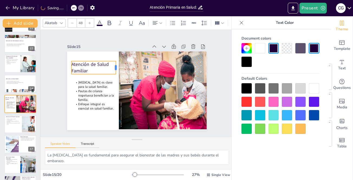
drag, startPoint x: 193, startPoint y: 61, endPoint x: 112, endPoint y: 65, distance: 81.3
click at [116, 65] on div at bounding box center [118, 67] width 4 height 13
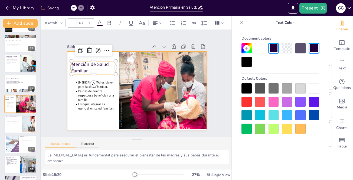
click at [94, 118] on div at bounding box center [136, 90] width 147 height 93
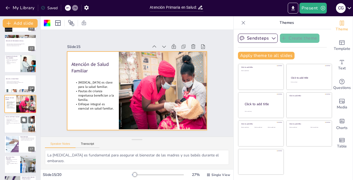
click at [12, 121] on p "Consultas con médicos generales son esenciales." at bounding box center [13, 121] width 15 height 2
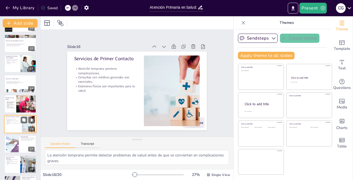
scroll to position [239, 0]
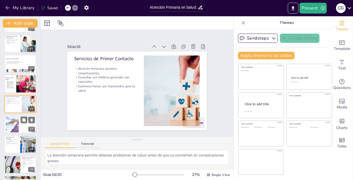
click at [18, 122] on div at bounding box center [12, 124] width 25 height 17
type textarea "Las condiciones ambientales, como la calidad del aire y agua, tienen un impacto…"
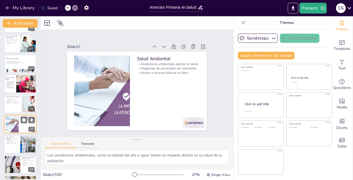
scroll to position [257, 0]
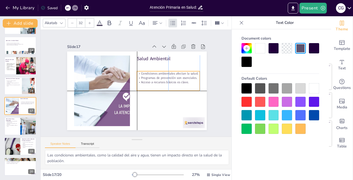
drag, startPoint x: 156, startPoint y: 63, endPoint x: 156, endPoint y: 73, distance: 9.7
click at [156, 73] on div "Condiciones ambientales afectan la salud. Programas de prevención son esenciale…" at bounding box center [169, 80] width 64 height 19
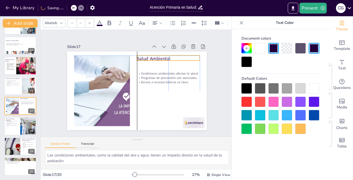
type input "48"
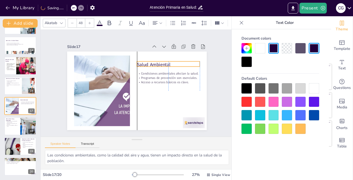
drag, startPoint x: 134, startPoint y: 57, endPoint x: 134, endPoint y: 63, distance: 5.4
click at [137, 63] on p "Salud Ambiental" at bounding box center [168, 64] width 63 height 6
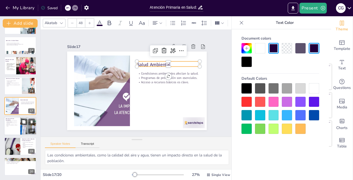
click at [15, 127] on div at bounding box center [20, 126] width 32 height 18
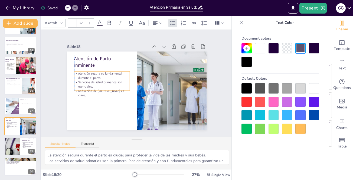
drag, startPoint x: 95, startPoint y: 75, endPoint x: 95, endPoint y: 80, distance: 4.9
click at [95, 80] on p "Servicios de salud primarios son esenciales." at bounding box center [102, 84] width 56 height 9
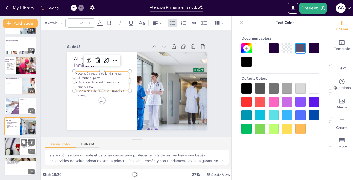
click at [12, 144] on div at bounding box center [12, 146] width 37 height 18
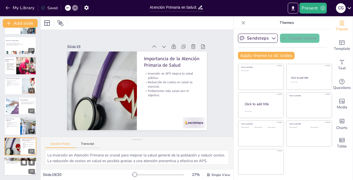
click at [14, 161] on p "Enfoque a lo largo de la vida es esencial." at bounding box center [20, 161] width 29 height 1
type textarea "Un enfoque a lo largo de la vida asegura que se atiendan las necesidades de sal…"
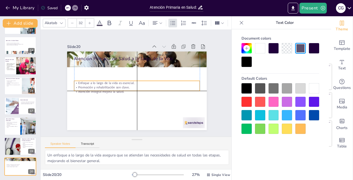
drag, startPoint x: 91, startPoint y: 68, endPoint x: 92, endPoint y: 81, distance: 13.3
click at [92, 81] on p "Enfoque a lo largo de la vida es esencial." at bounding box center [137, 83] width 126 height 4
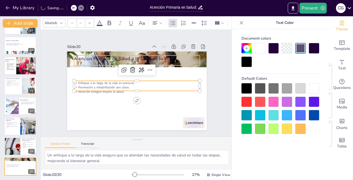
type input "48"
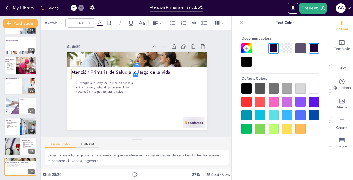
drag, startPoint x: 96, startPoint y: 57, endPoint x: 93, endPoint y: 71, distance: 14.3
click at [93, 71] on p "Atención Primaria de Salud a lo largo de la Vida" at bounding box center [136, 72] width 126 height 20
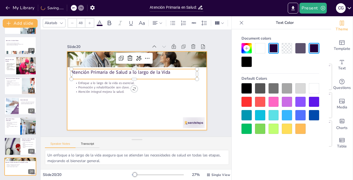
click at [136, 114] on div at bounding box center [136, 90] width 147 height 93
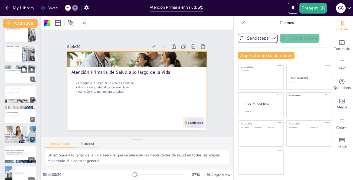
scroll to position [41, 0]
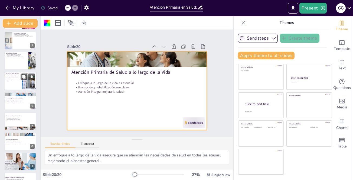
click at [9, 82] on div at bounding box center [20, 81] width 32 height 18
type textarea "La atención continua permite a los pacientes recibir un seguimiento regular, lo…"
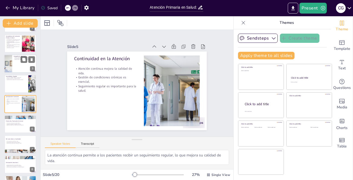
scroll to position [0, 0]
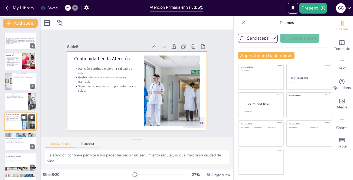
click at [15, 124] on div at bounding box center [20, 121] width 32 height 18
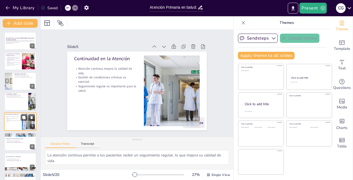
scroll to position [18, 0]
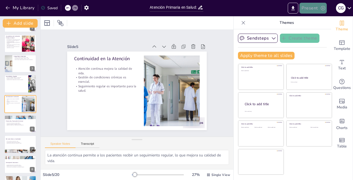
click at [313, 8] on button "Present" at bounding box center [312, 8] width 27 height 11
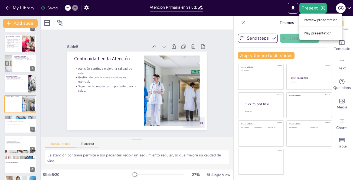
click at [318, 21] on li "Preview presentation" at bounding box center [320, 20] width 43 height 9
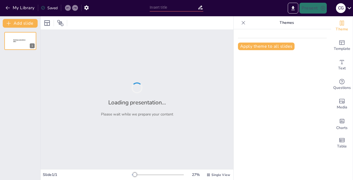
type input "Atención Primaria en Salud: [PERSON_NAME] Fundamental del Sistema Sanitario"
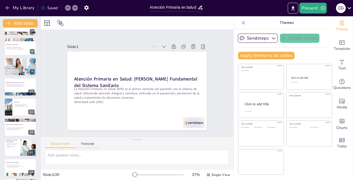
scroll to position [257, 0]
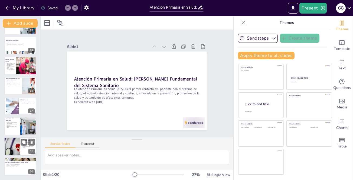
click at [14, 146] on div at bounding box center [12, 146] width 37 height 18
type textarea "La inversión en Atención Primaria es crucial para mejorar la salud general de l…"
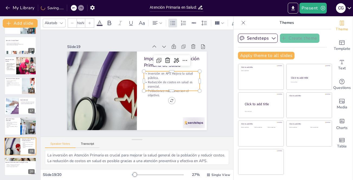
type input "32"
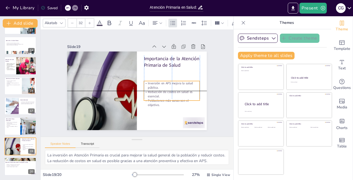
drag, startPoint x: 160, startPoint y: 75, endPoint x: 160, endPoint y: 83, distance: 7.9
click at [139, 78] on p "Inversión en APS mejora la salud pública." at bounding box center [121, 51] width 35 height 53
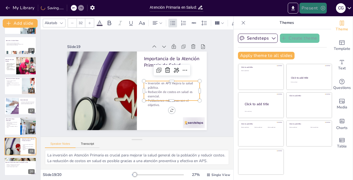
click at [317, 7] on button "Present" at bounding box center [312, 8] width 27 height 11
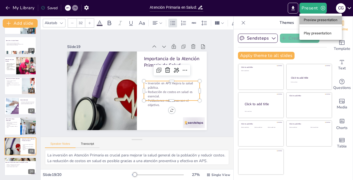
click at [324, 21] on li "Preview presentation" at bounding box center [320, 20] width 43 height 9
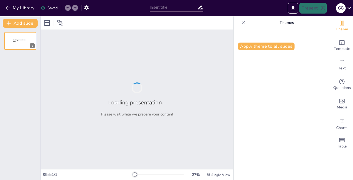
type input "Atención Primaria en Salud: [PERSON_NAME] Fundamental del Sistema Sanitario"
